Goal: Task Accomplishment & Management: Manage account settings

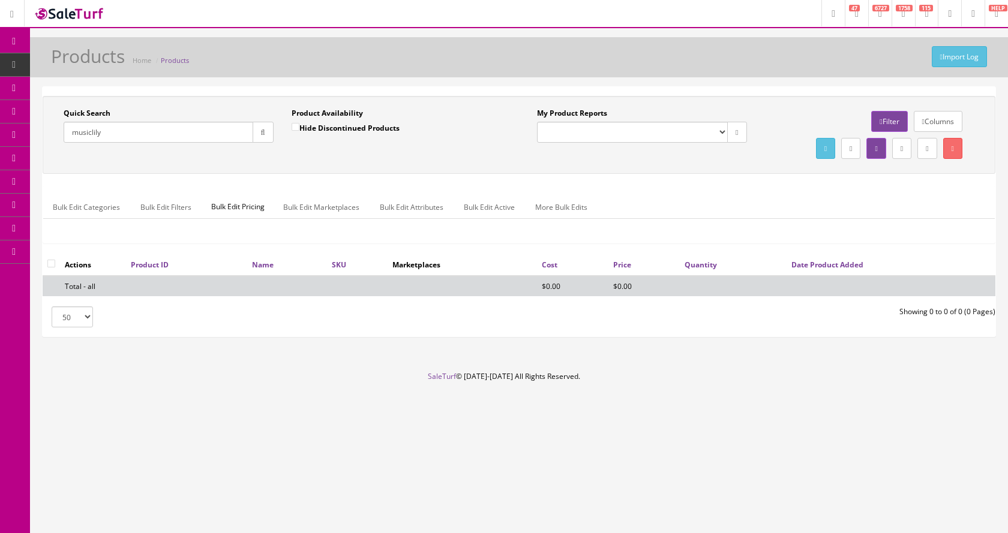
click at [79, 134] on span "Order List" at bounding box center [87, 135] width 33 height 10
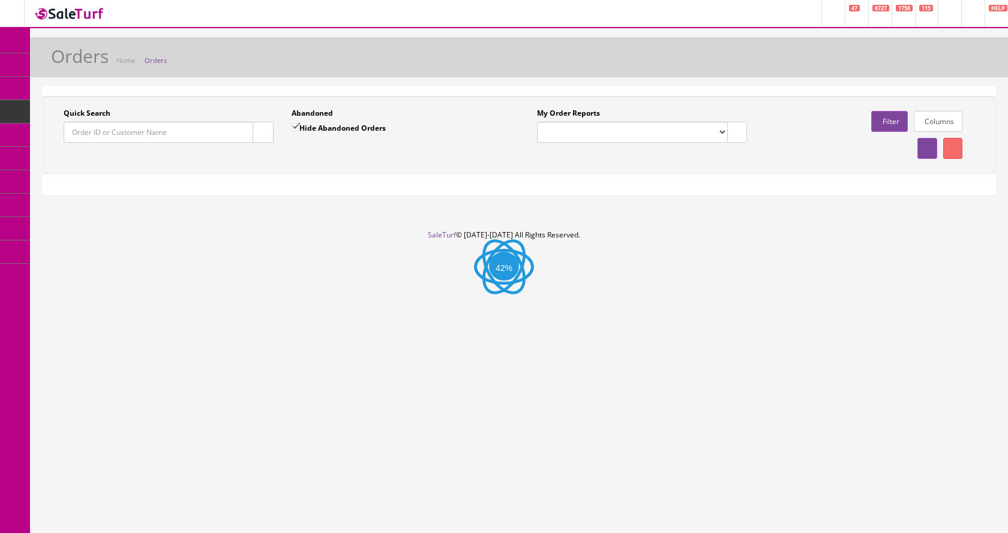
click at [109, 134] on input "Quick Search" at bounding box center [159, 132] width 190 height 21
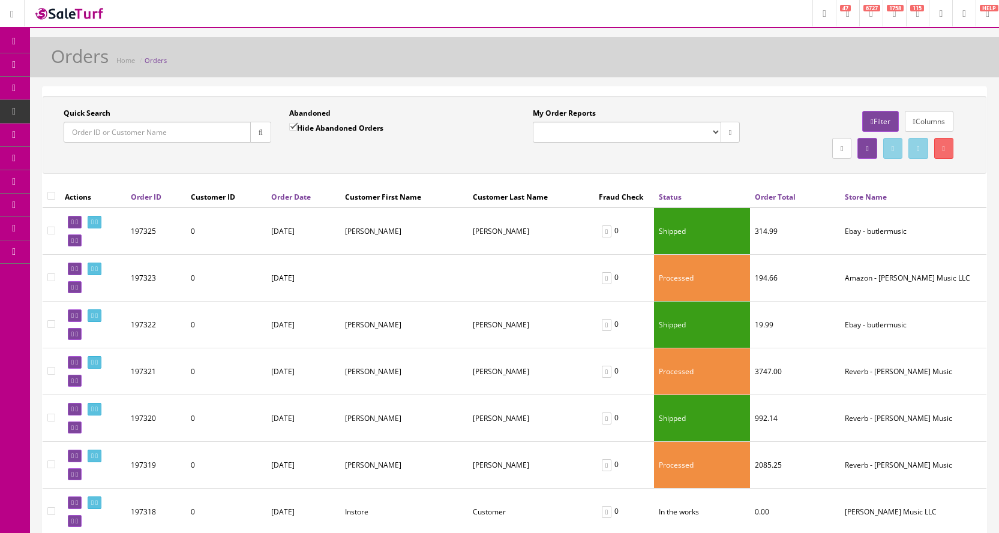
click at [157, 134] on input "Quick Search" at bounding box center [157, 132] width 187 height 21
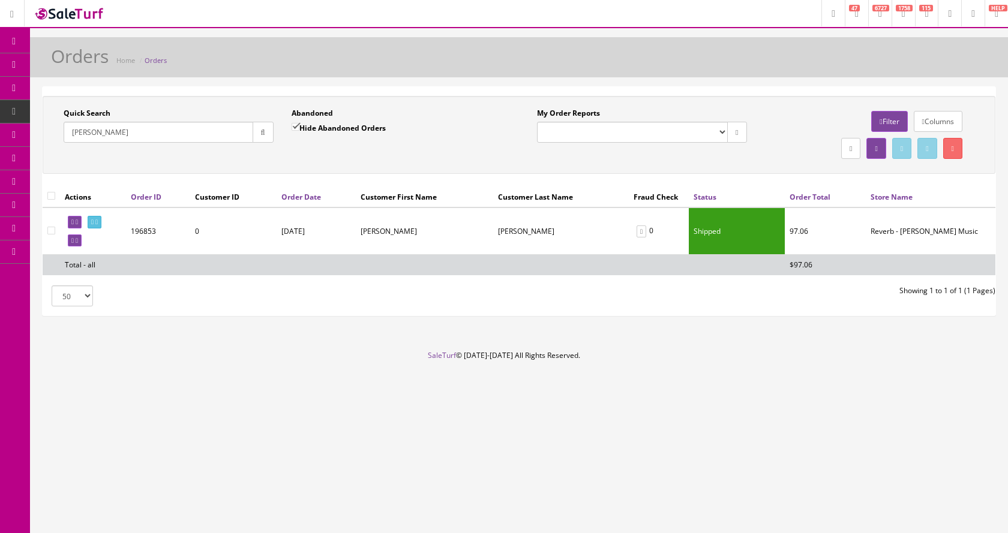
type input "goetzinger"
drag, startPoint x: 136, startPoint y: 232, endPoint x: 151, endPoint y: 233, distance: 14.4
click at [151, 233] on td "196853" at bounding box center [158, 231] width 64 height 47
click at [148, 232] on td "196853" at bounding box center [158, 231] width 64 height 47
drag, startPoint x: 132, startPoint y: 230, endPoint x: 158, endPoint y: 232, distance: 25.9
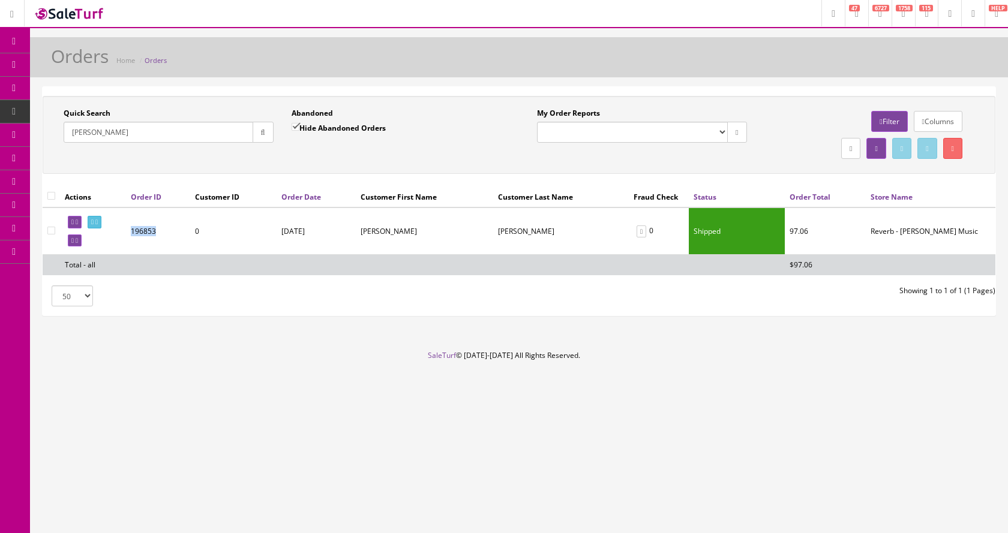
click at [158, 232] on td "196853" at bounding box center [158, 231] width 64 height 47
copy td "196853"
